Goal: Register for event/course

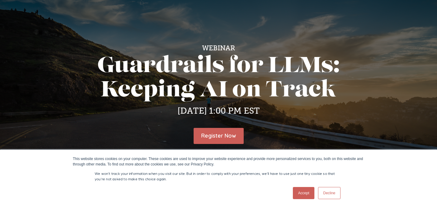
scroll to position [74, 0]
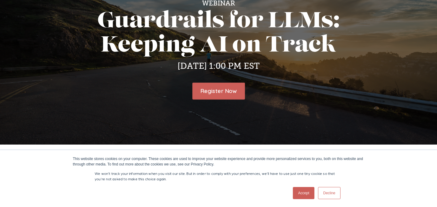
click at [215, 88] on link "Register Now" at bounding box center [218, 91] width 53 height 17
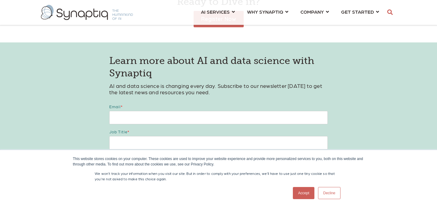
scroll to position [451, 0]
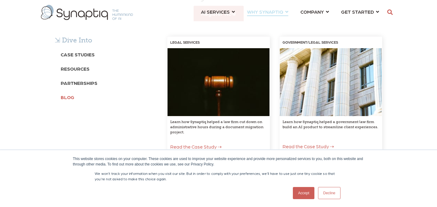
click at [65, 98] on b "Blog" at bounding box center [68, 97] width 14 height 6
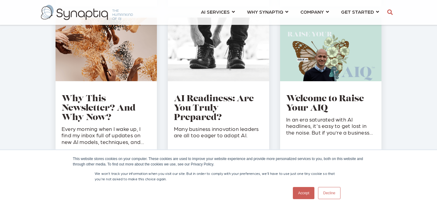
scroll to position [827, 0]
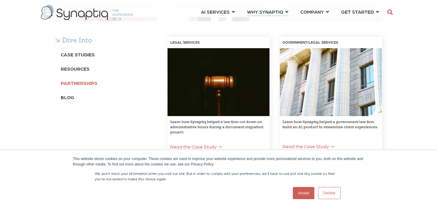
click at [86, 84] on b "Partnerships" at bounding box center [79, 83] width 37 height 6
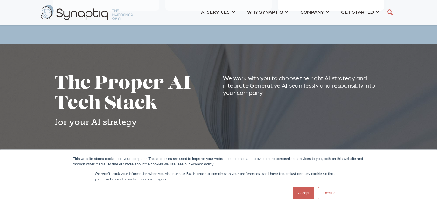
scroll to position [1054, 0]
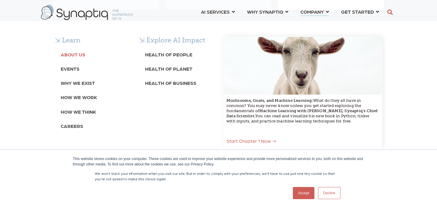
click at [73, 57] on b "About Us" at bounding box center [73, 55] width 25 height 6
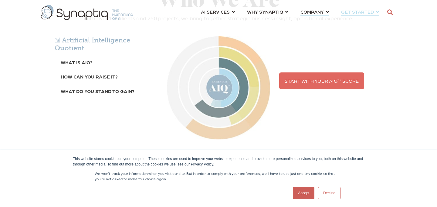
scroll to position [136, 0]
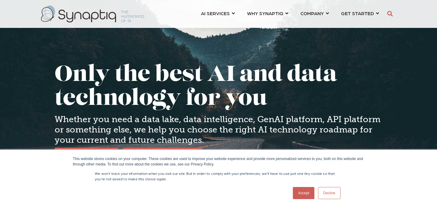
scroll to position [0, 3]
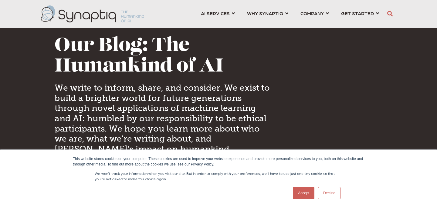
scroll to position [0, 3]
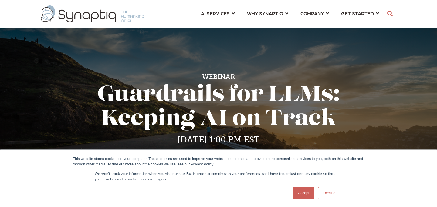
scroll to position [0, 3]
